Goal: Use online tool/utility

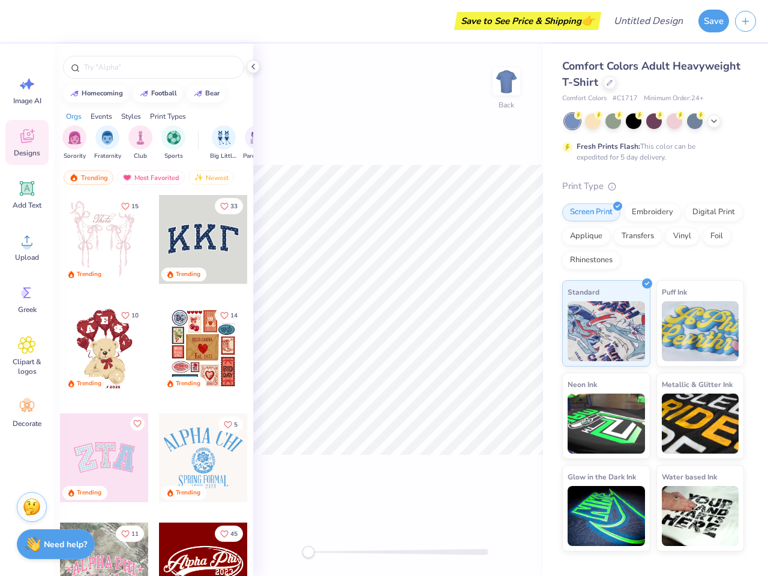
click at [713, 21] on button "Save" at bounding box center [713, 21] width 31 height 23
click at [745, 21] on line "button" at bounding box center [746, 21] width 6 height 0
click at [27, 90] on icon at bounding box center [27, 84] width 18 height 18
click at [27, 142] on icon at bounding box center [26, 137] width 13 height 14
click at [27, 194] on icon at bounding box center [27, 188] width 14 height 14
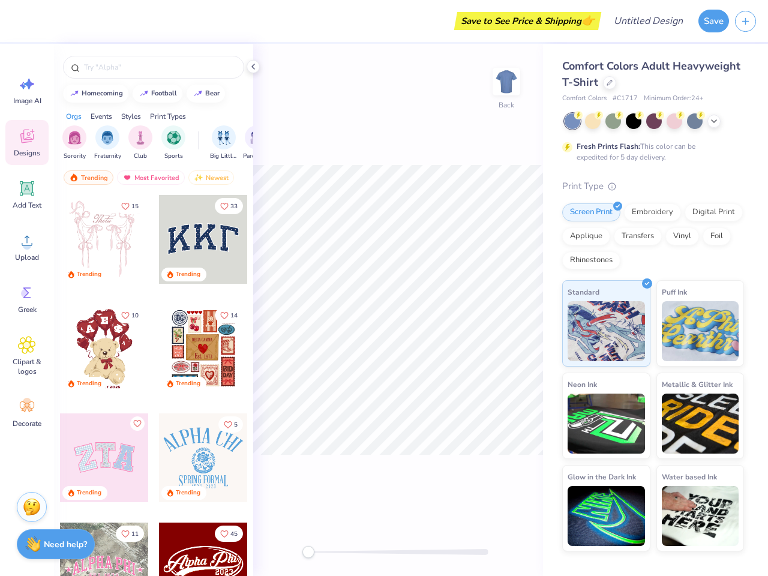
click at [27, 247] on circle at bounding box center [27, 245] width 8 height 8
click at [27, 299] on icon at bounding box center [27, 293] width 18 height 18
click at [27, 356] on div "Clipart & logos" at bounding box center [26, 356] width 43 height 55
click at [27, 413] on icon at bounding box center [27, 407] width 18 height 18
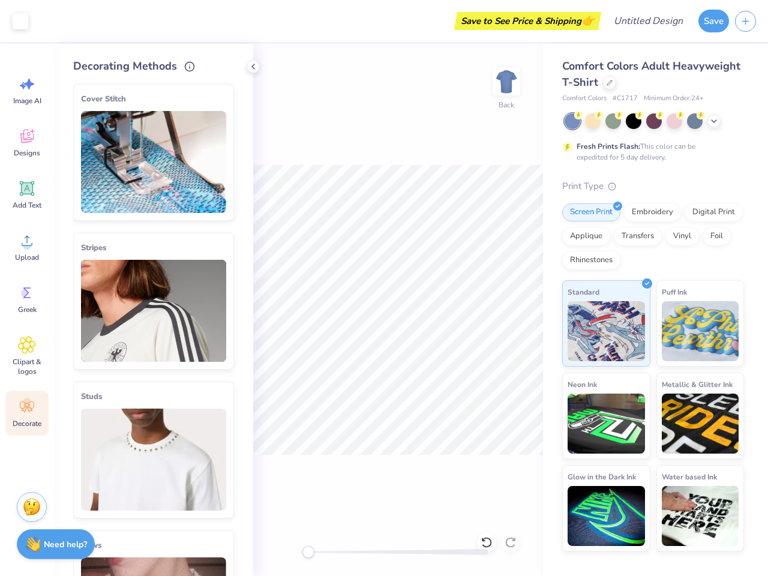
click at [95, 94] on div "Decorating Methods Cover Stitch Pick a Color Pick a Placement Neckline & arms N…" at bounding box center [153, 310] width 199 height 532
